Goal: Task Accomplishment & Management: Manage account settings

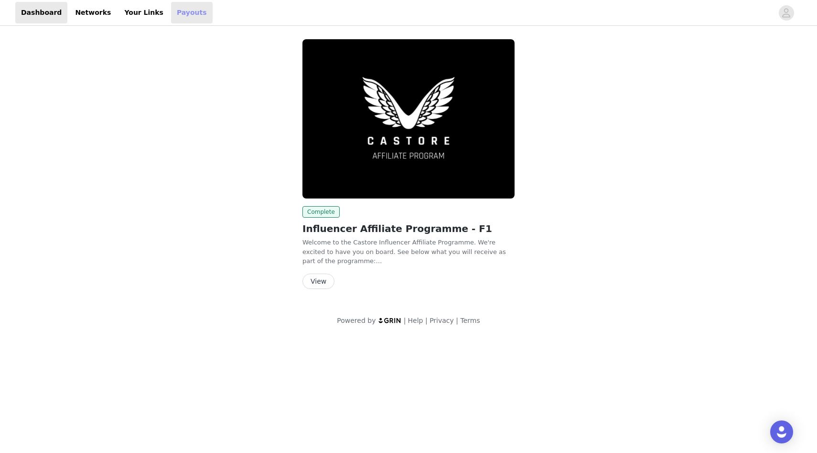
click at [172, 16] on link "Payouts" at bounding box center [192, 13] width 42 height 22
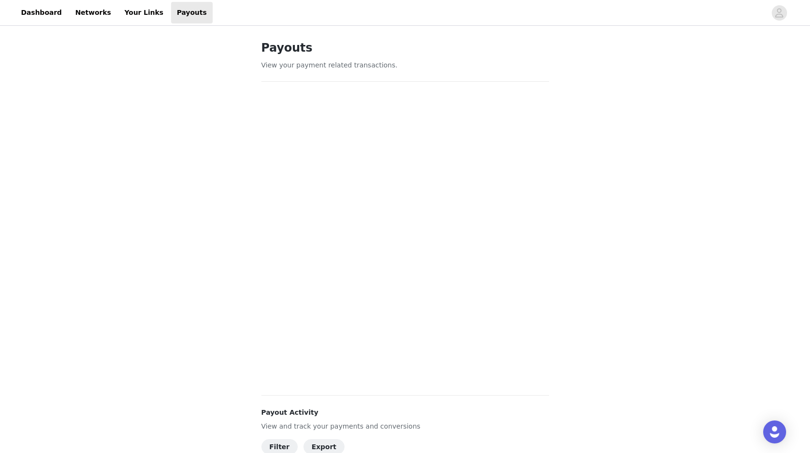
click at [668, 265] on div "Payouts View your payment related transactions. Payout Activity View and track …" at bounding box center [405, 401] width 810 height 746
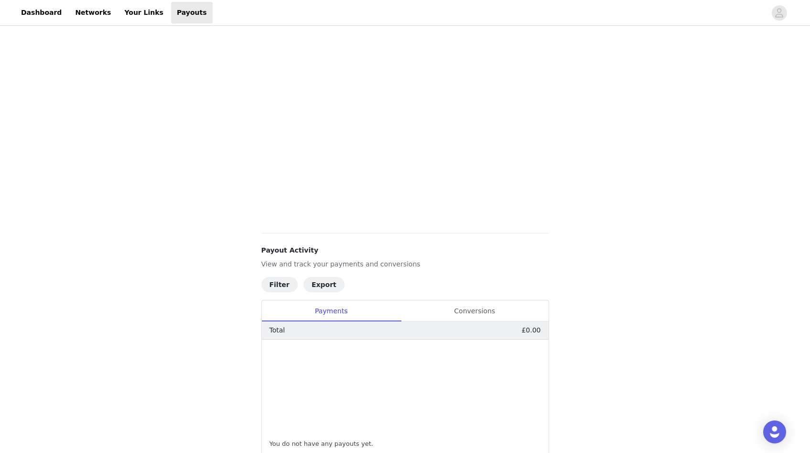
scroll to position [172, 0]
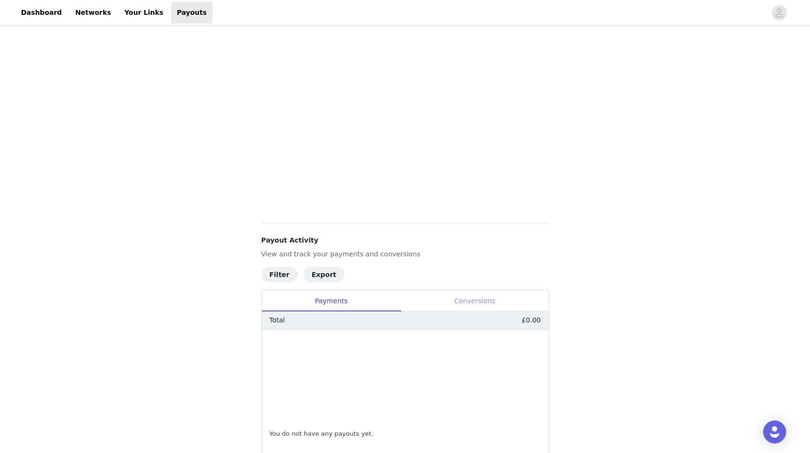
click at [491, 296] on div "Conversions" at bounding box center [475, 301] width 148 height 22
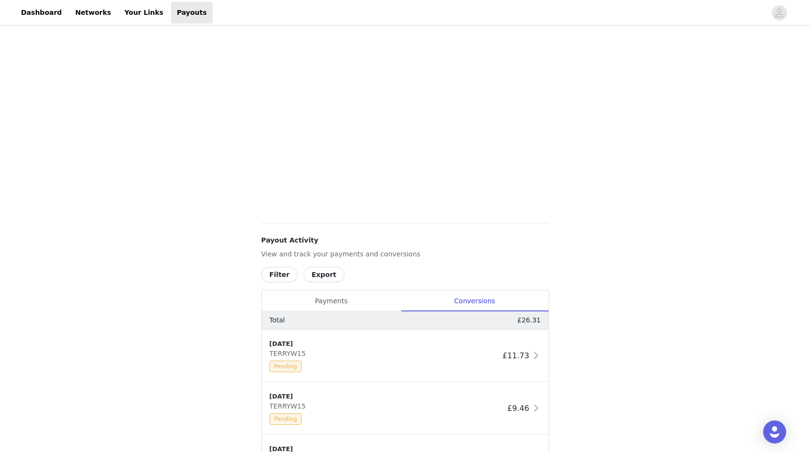
click at [660, 248] on div "Payouts View your payment related transactions. Payout Activity View and track …" at bounding box center [405, 229] width 810 height 747
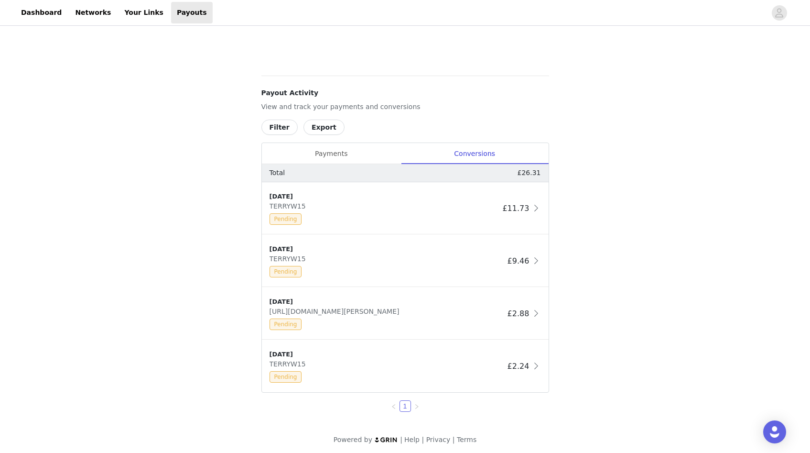
scroll to position [323, 0]
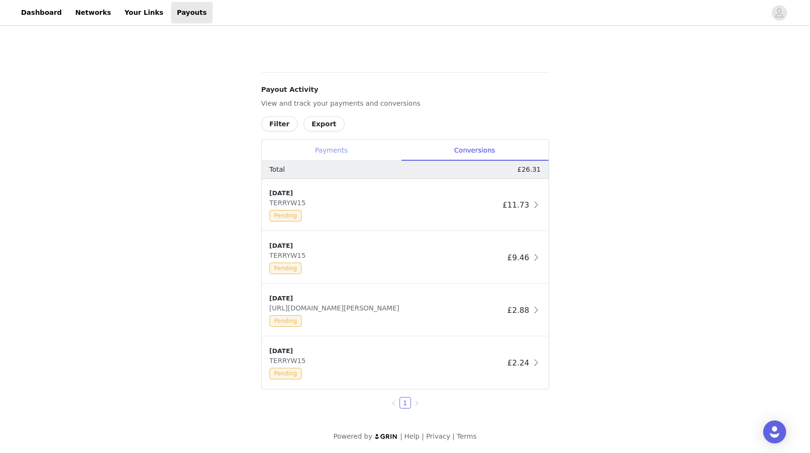
click at [309, 149] on div "Payments" at bounding box center [331, 151] width 139 height 22
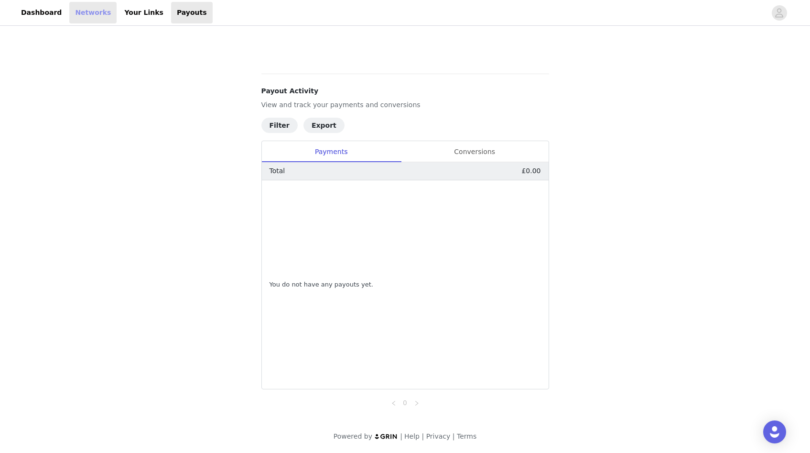
click at [78, 16] on link "Networks" at bounding box center [92, 13] width 47 height 22
